Goal: Information Seeking & Learning: Find contact information

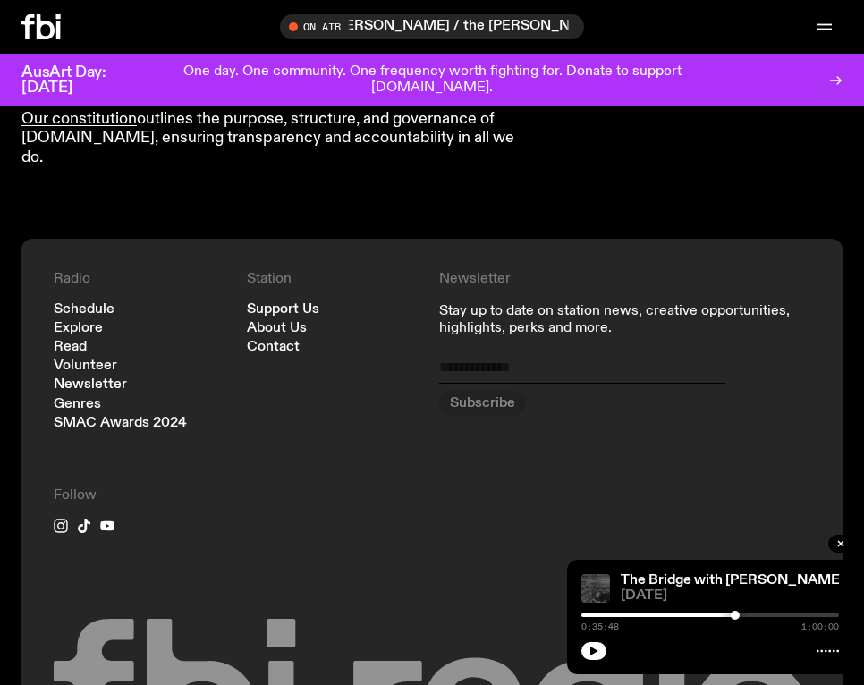
scroll to position [2139, 0]
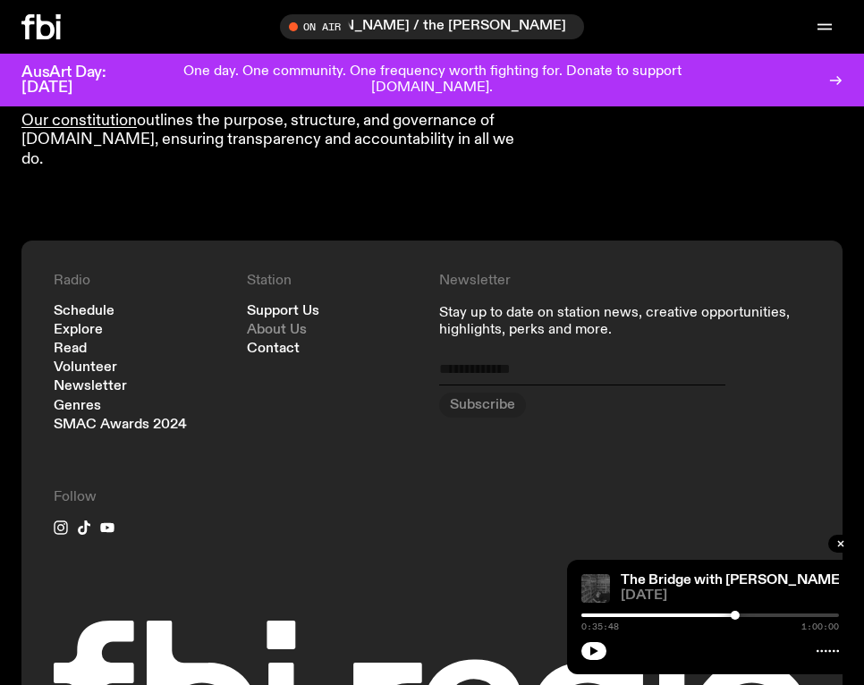
click at [273, 324] on link "About Us" at bounding box center [277, 330] width 60 height 13
click at [270, 343] on link "Contact" at bounding box center [273, 349] width 53 height 13
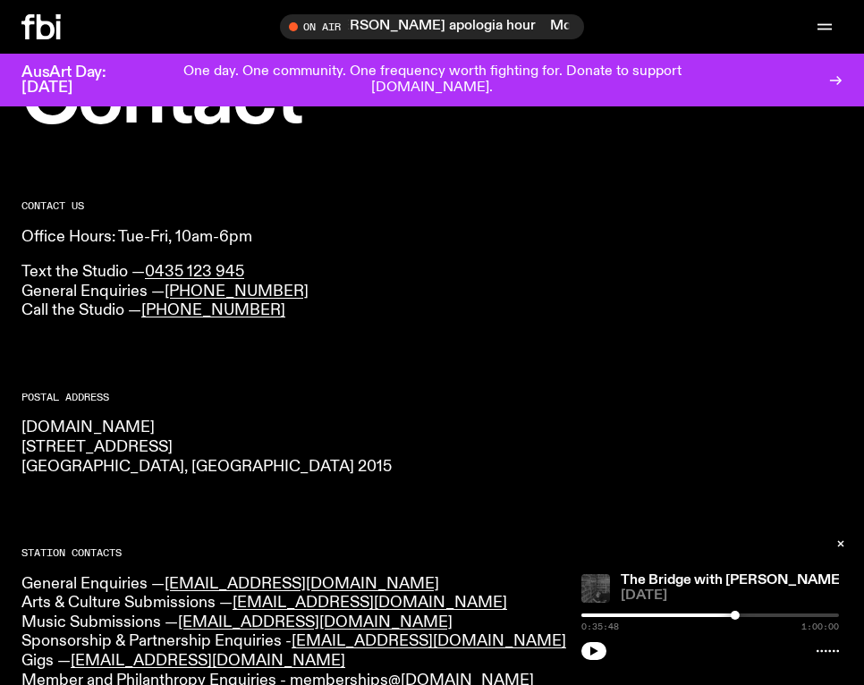
scroll to position [122, 0]
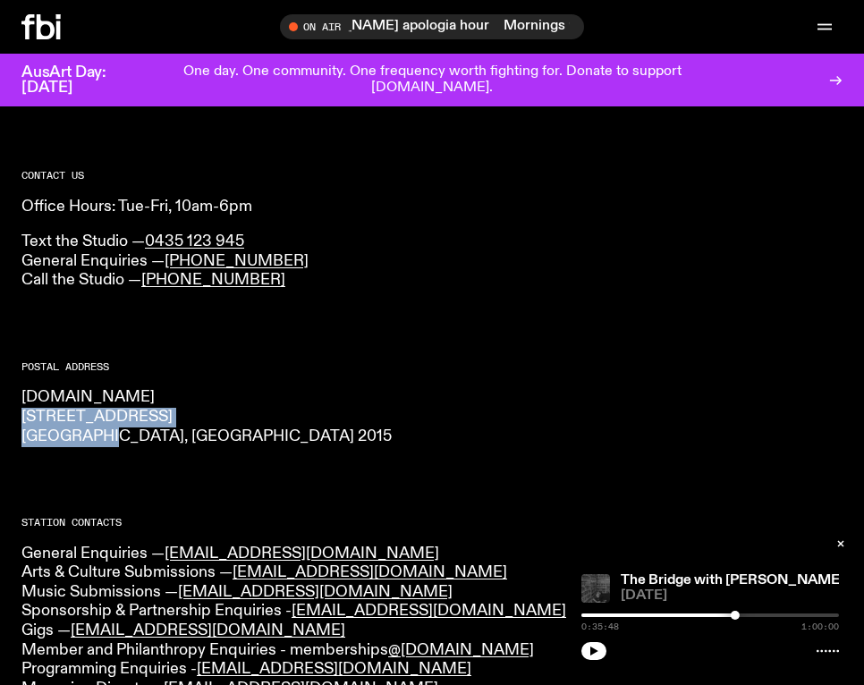
drag, startPoint x: 96, startPoint y: 438, endPoint x: 13, endPoint y: 421, distance: 84.1
copy p "44-54 Botany Road Alexandria"
click at [246, 432] on p "fbi.radio 44-54 Botany Road Alexandria, NSW 2015" at bounding box center [431, 417] width 821 height 58
